Goal: Task Accomplishment & Management: Use online tool/utility

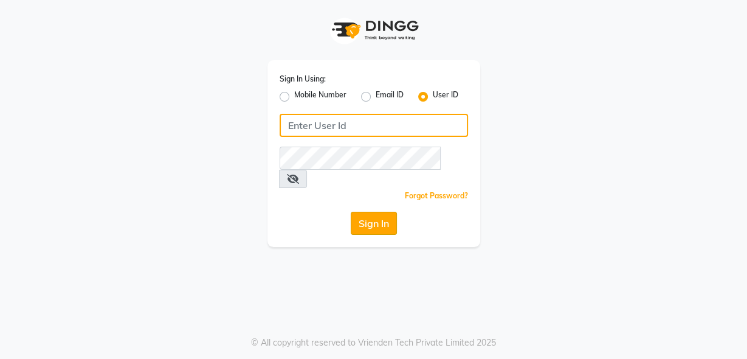
type input "rhapsody"
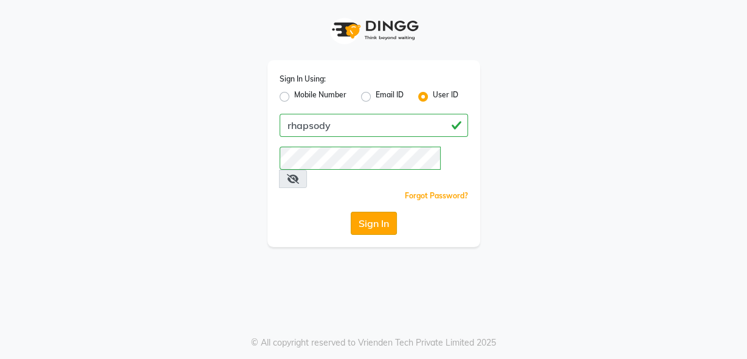
click at [374, 211] on button "Sign In" at bounding box center [374, 222] width 46 height 23
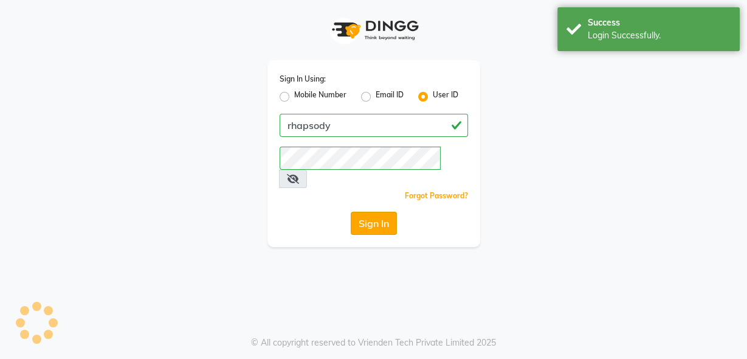
select select "service"
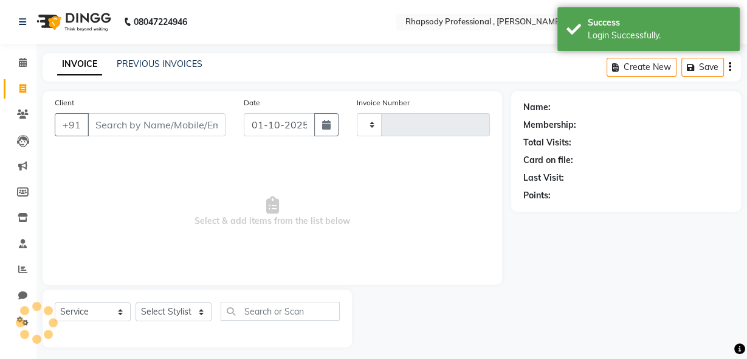
type input "0808"
select select "en"
select select "8581"
